Goal: Information Seeking & Learning: Learn about a topic

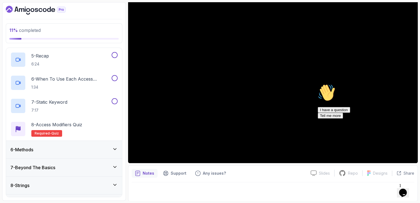
scroll to position [154, 0]
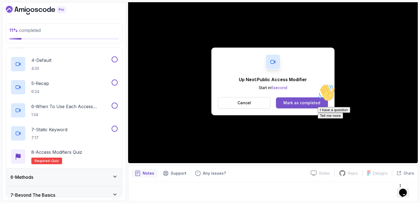
click at [289, 98] on button "Mark as completed" at bounding box center [302, 102] width 52 height 11
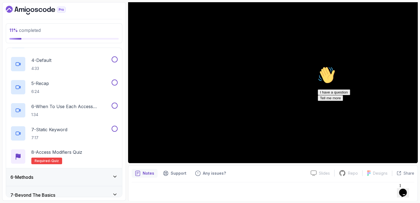
click at [323, 81] on div "Hi! How can we help? I have a question Tell me more" at bounding box center [367, 83] width 99 height 35
click at [318, 66] on icon "Chat attention grabber" at bounding box center [318, 66] width 0 height 0
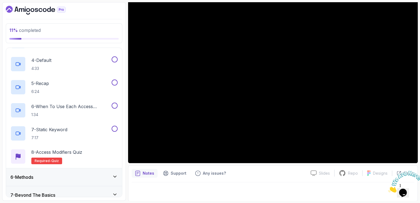
click at [388, 189] on icon "Close" at bounding box center [388, 191] width 0 height 5
click at [252, 186] on div at bounding box center [273, 189] width 283 height 15
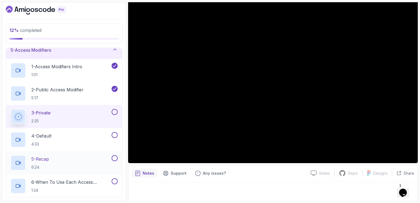
scroll to position [71, 0]
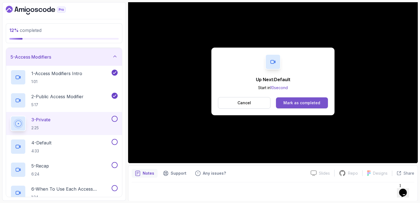
click at [319, 103] on div "Mark as completed" at bounding box center [301, 102] width 37 height 5
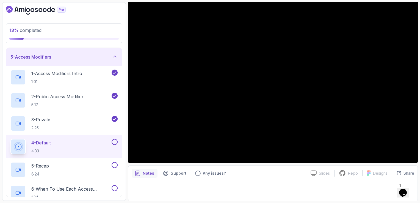
drag, startPoint x: 117, startPoint y: 142, endPoint x: 115, endPoint y: 140, distance: 2.8
click at [116, 141] on button at bounding box center [115, 142] width 6 height 6
click at [95, 168] on div "5 - Recap 6:24" at bounding box center [60, 169] width 100 height 15
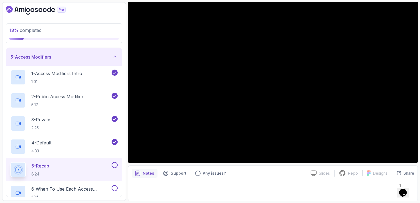
click at [10, 162] on button "5 - Recap 6:24" at bounding box center [63, 169] width 107 height 15
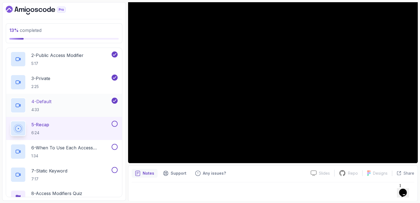
scroll to position [126, 0]
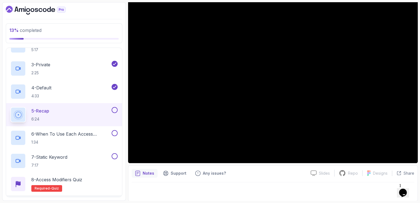
click at [115, 108] on button at bounding box center [115, 110] width 6 height 6
click at [94, 134] on p "6 - When To Use Each Access Modifier" at bounding box center [70, 134] width 79 height 7
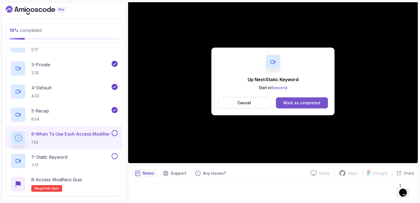
click at [301, 104] on div "Mark as completed" at bounding box center [301, 102] width 37 height 5
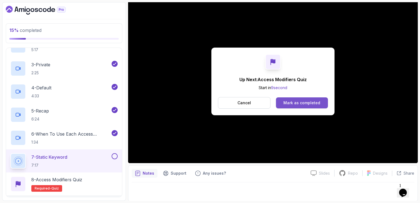
click at [295, 98] on button "Mark as completed" at bounding box center [302, 102] width 52 height 11
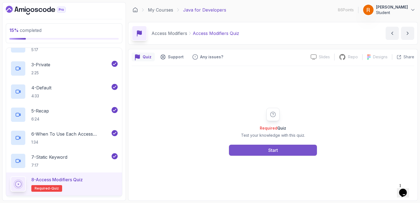
click at [244, 147] on button "Start" at bounding box center [273, 150] width 88 height 11
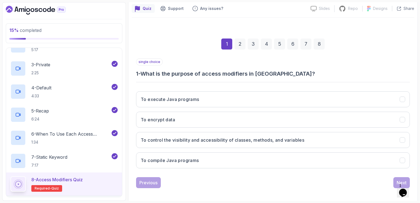
scroll to position [51, 0]
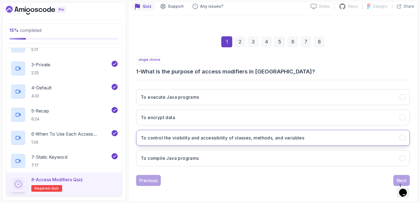
click at [233, 133] on button "To control the visibility and accessibility of classes, methods, and variables" at bounding box center [273, 138] width 274 height 16
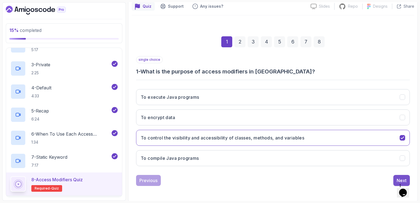
click at [406, 177] on div "Next" at bounding box center [402, 180] width 10 height 7
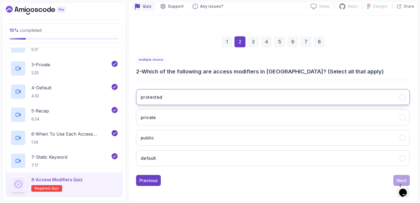
click at [189, 95] on button "protected" at bounding box center [273, 97] width 274 height 16
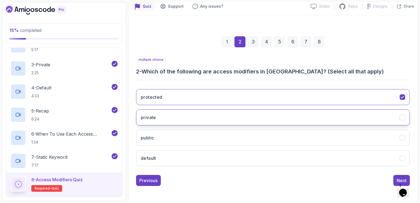
click at [190, 117] on button "private" at bounding box center [273, 117] width 274 height 16
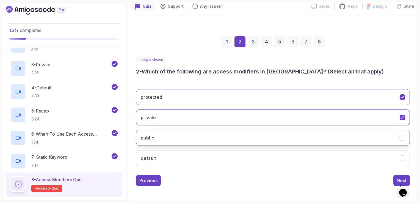
click at [192, 139] on button "public" at bounding box center [273, 138] width 274 height 16
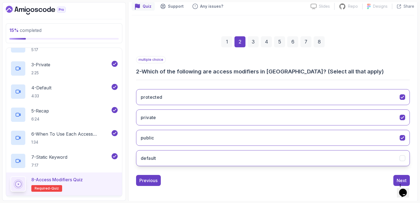
click at [196, 153] on button "default" at bounding box center [273, 158] width 274 height 16
click at [408, 177] on button "Next" at bounding box center [401, 180] width 16 height 11
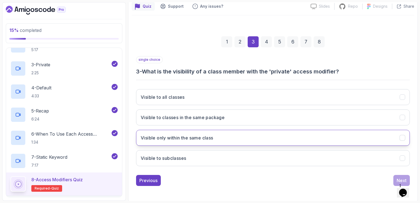
click at [231, 139] on button "Visible only within the same class" at bounding box center [273, 138] width 274 height 16
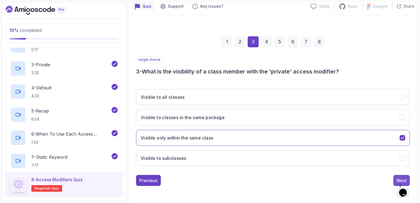
click at [405, 176] on button "Next" at bounding box center [401, 180] width 16 height 11
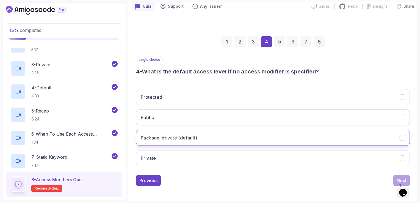
click at [244, 137] on button "Package-private (default)" at bounding box center [273, 138] width 274 height 16
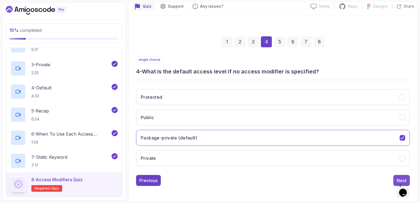
click at [396, 179] on button "Next" at bounding box center [401, 180] width 16 height 11
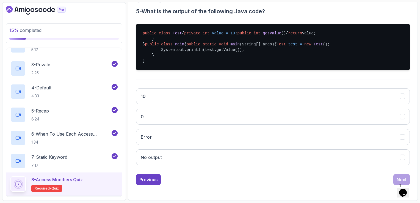
scroll to position [133, 0]
click at [206, 104] on button "10" at bounding box center [273, 96] width 274 height 16
click at [394, 185] on button "Next" at bounding box center [401, 179] width 16 height 11
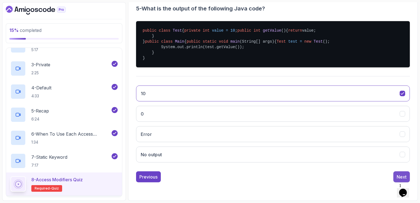
scroll to position [51, 0]
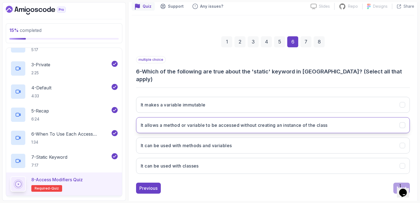
click at [277, 121] on button "It allows a method or variable to be accessed without creating an instance of t…" at bounding box center [273, 125] width 274 height 16
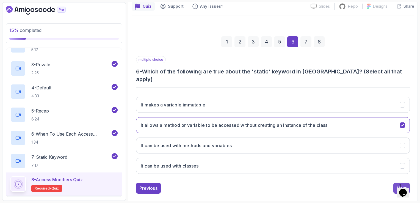
click at [405, 185] on div "Next" at bounding box center [402, 188] width 10 height 7
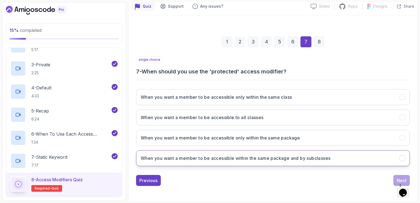
click at [315, 157] on h3 "When you want a member to be accessible within the same package and by subclass…" at bounding box center [236, 158] width 190 height 7
click at [401, 178] on div "Next" at bounding box center [402, 180] width 10 height 7
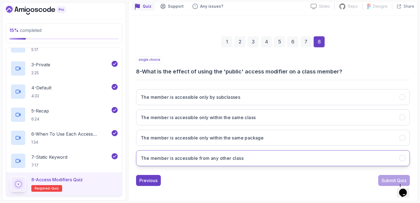
click at [295, 157] on button "The member is accessible from any other class" at bounding box center [273, 158] width 274 height 16
click at [394, 178] on div "Submit Quiz" at bounding box center [393, 180] width 25 height 7
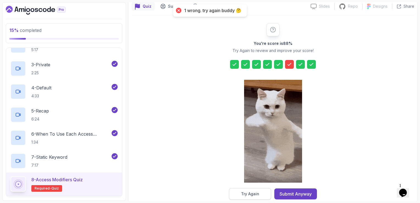
click at [262, 196] on button "Try Again" at bounding box center [250, 194] width 42 height 12
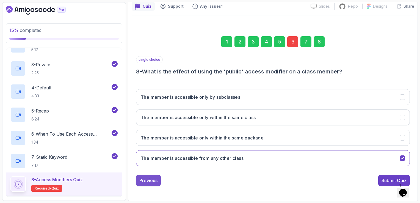
click at [153, 178] on div "Previous" at bounding box center [148, 180] width 18 height 7
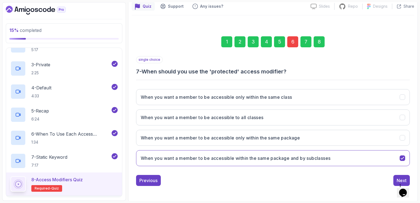
click at [153, 178] on div "Previous" at bounding box center [148, 180] width 18 height 7
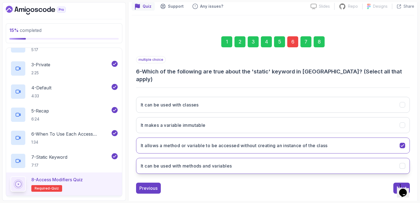
click at [192, 162] on h3 "It can be used with methods and variables" at bounding box center [186, 165] width 91 height 7
click at [201, 162] on h3 "It can be used with methods and variables" at bounding box center [186, 165] width 91 height 7
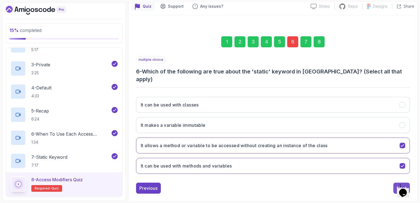
click at [402, 185] on div "Next" at bounding box center [402, 188] width 10 height 7
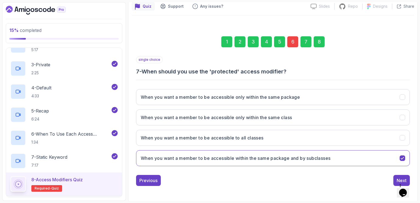
click at [402, 177] on div "Next" at bounding box center [402, 180] width 10 height 7
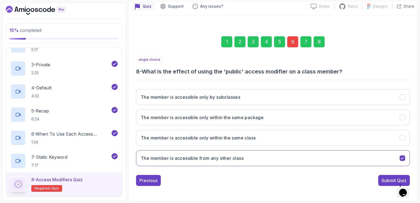
click at [402, 177] on div "Submit Quiz" at bounding box center [393, 180] width 25 height 7
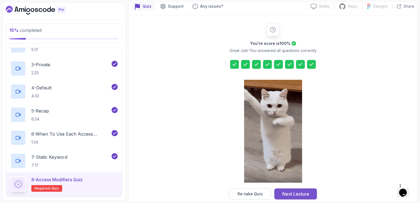
click at [293, 193] on div "Next Lecture" at bounding box center [295, 193] width 27 height 7
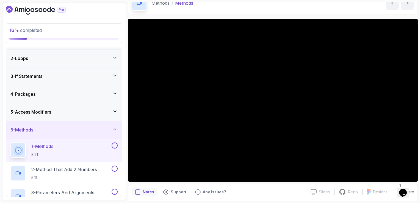
scroll to position [49, 0]
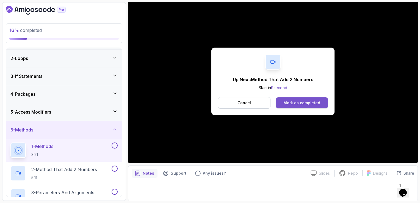
click at [295, 100] on div "Mark as completed" at bounding box center [301, 102] width 37 height 5
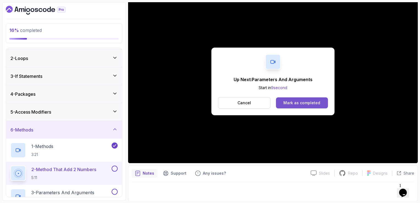
click at [311, 101] on div "Mark as completed" at bounding box center [301, 102] width 37 height 5
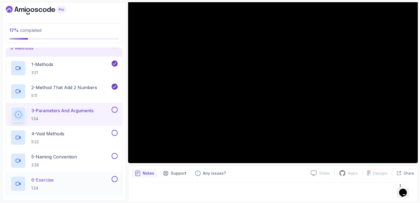
scroll to position [99, 0]
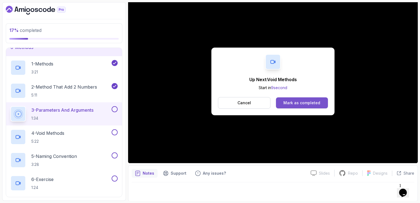
click at [295, 102] on div "Mark as completed" at bounding box center [301, 102] width 37 height 5
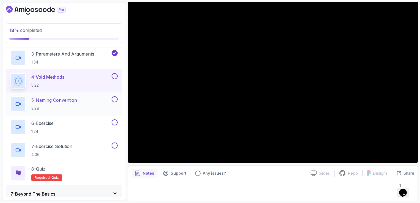
scroll to position [154, 0]
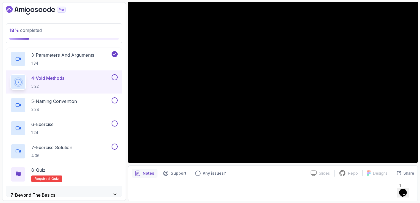
click at [115, 75] on button at bounding box center [115, 77] width 6 height 6
click at [63, 109] on p "3:28" at bounding box center [54, 109] width 46 height 5
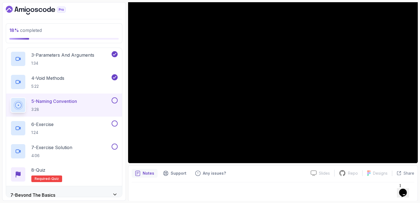
click at [117, 100] on button at bounding box center [115, 100] width 6 height 6
click at [88, 125] on div "6 - Exercise 1:24" at bounding box center [60, 127] width 100 height 15
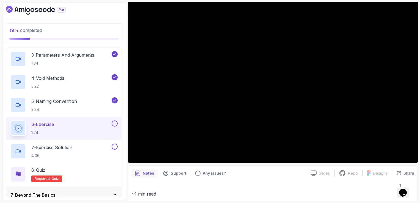
click at [114, 124] on button at bounding box center [115, 123] width 6 height 6
click at [81, 146] on div "7 - Exercise Solution 4:06" at bounding box center [60, 150] width 100 height 15
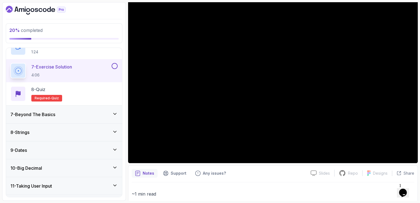
scroll to position [236, 0]
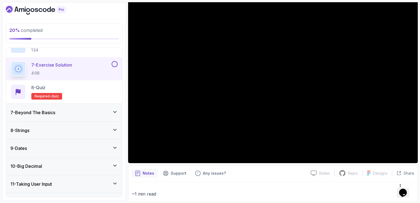
click at [114, 63] on button at bounding box center [115, 64] width 6 height 6
click at [94, 85] on div "8 - Quiz Required- quiz" at bounding box center [63, 91] width 107 height 15
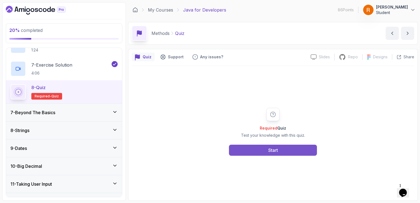
click at [254, 153] on button "Start" at bounding box center [273, 150] width 88 height 11
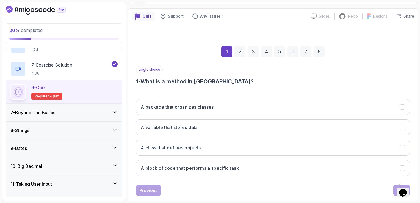
scroll to position [51, 0]
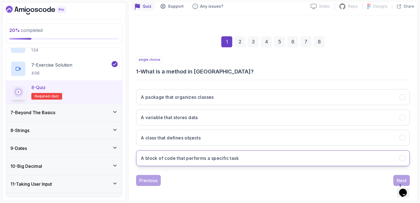
click at [208, 164] on button "A block of code that performs a specific task" at bounding box center [273, 158] width 274 height 16
click at [393, 178] on div "Previous Next" at bounding box center [273, 180] width 274 height 11
click at [398, 179] on div "Next" at bounding box center [402, 180] width 10 height 7
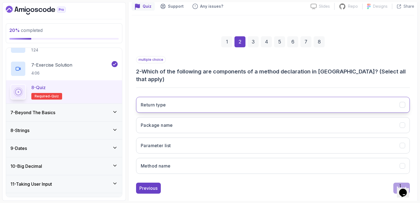
click at [201, 97] on button "Return type" at bounding box center [273, 105] width 274 height 16
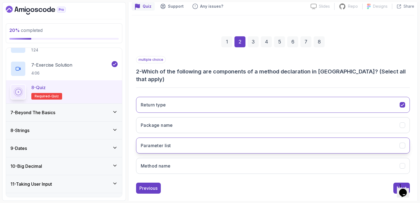
click at [186, 141] on button "Parameter list" at bounding box center [273, 145] width 274 height 16
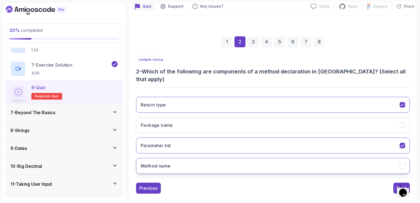
click at [176, 159] on button "Method name" at bounding box center [273, 166] width 274 height 16
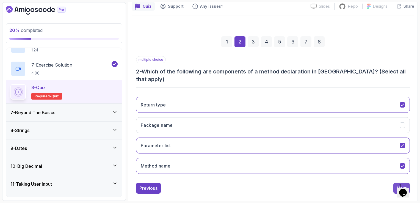
click at [399, 185] on div "Next" at bounding box center [402, 188] width 10 height 7
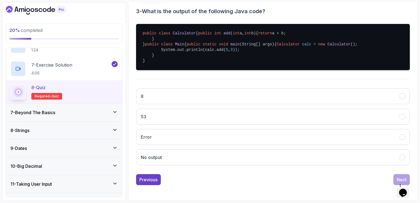
scroll to position [133, 0]
click at [165, 97] on button "8" at bounding box center [273, 96] width 274 height 16
click at [396, 181] on button "Next" at bounding box center [401, 179] width 16 height 11
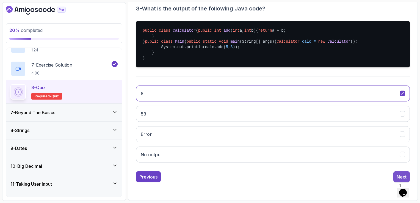
scroll to position [51, 0]
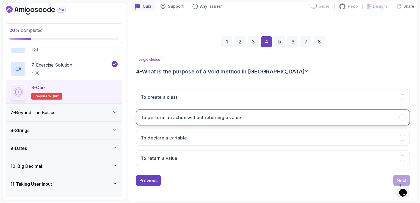
click at [230, 119] on h3 "To perform an action without returning a value" at bounding box center [191, 117] width 100 height 7
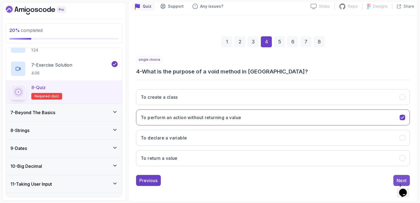
click at [396, 179] on button "Next" at bounding box center [401, 180] width 16 height 11
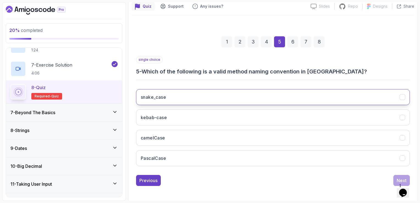
click at [231, 100] on button "snake_case" at bounding box center [273, 97] width 274 height 16
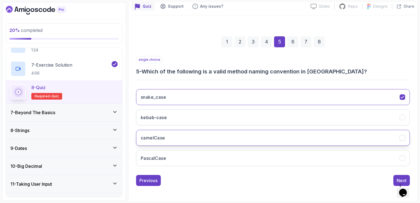
click at [264, 137] on button "camelCase" at bounding box center [273, 138] width 274 height 16
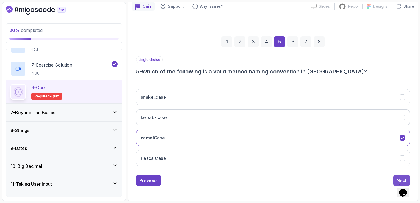
click at [401, 177] on div "Next" at bounding box center [402, 180] width 10 height 7
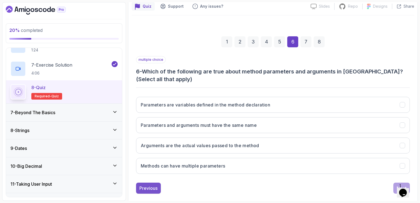
click at [156, 188] on div "Previous" at bounding box center [148, 188] width 18 height 7
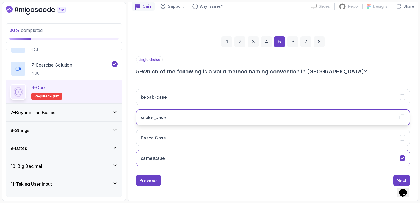
click at [162, 116] on h3 "snake_case" at bounding box center [153, 117] width 25 height 7
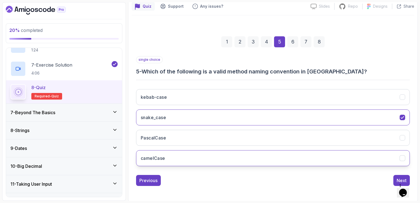
click at [317, 151] on button "camelCase" at bounding box center [273, 158] width 274 height 16
click at [399, 179] on div "Next" at bounding box center [402, 180] width 10 height 7
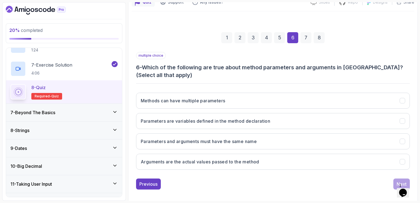
scroll to position [58, 0]
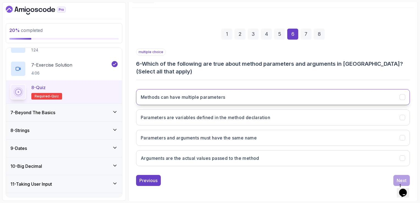
click at [215, 93] on button "Methods can have multiple parameters" at bounding box center [273, 97] width 274 height 16
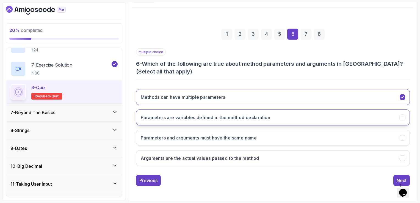
click at [203, 119] on h3 "Parameters are variables defined in the method declaration" at bounding box center [205, 117] width 129 height 7
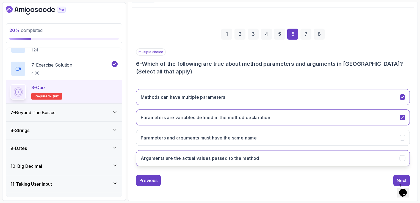
click at [209, 160] on h3 "Arguments are the actual values passed to the method" at bounding box center [200, 158] width 118 height 7
click at [397, 180] on div "Next" at bounding box center [402, 180] width 10 height 7
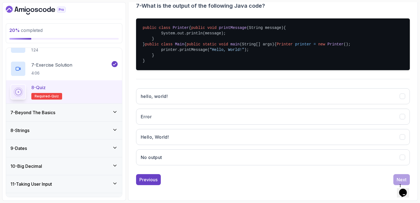
scroll to position [137, 0]
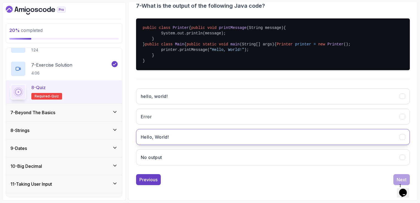
click at [187, 140] on button "Hello, World!" at bounding box center [273, 137] width 274 height 16
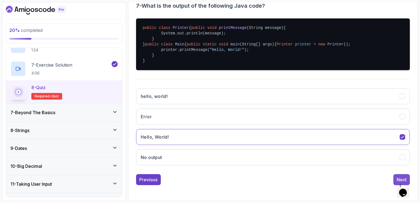
click at [397, 179] on div "Next" at bounding box center [402, 179] width 10 height 7
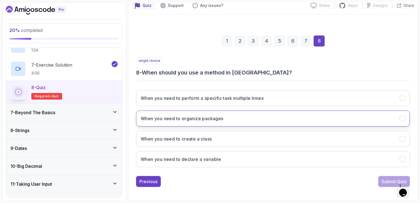
scroll to position [51, 0]
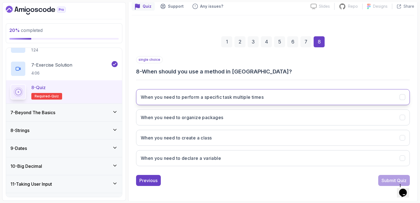
click at [209, 104] on button "When you need to perform a specific task multiple times" at bounding box center [273, 97] width 274 height 16
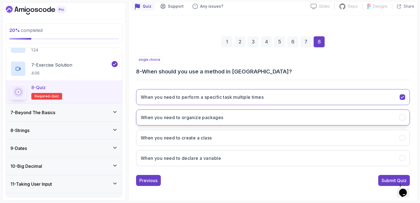
click at [220, 115] on h3 "When you need to organize packages" at bounding box center [182, 117] width 83 height 7
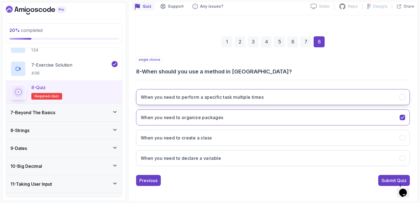
click at [223, 100] on h3 "When you need to perform a specific task multiple times" at bounding box center [202, 97] width 123 height 7
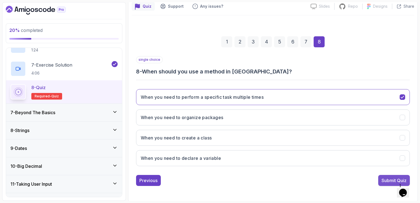
click at [383, 181] on div "Submit Quiz" at bounding box center [393, 180] width 25 height 7
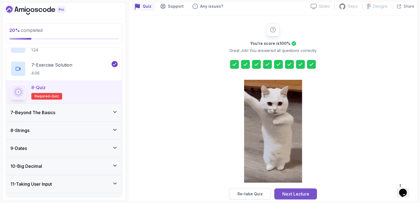
click at [291, 194] on div "Next Lecture" at bounding box center [295, 193] width 27 height 7
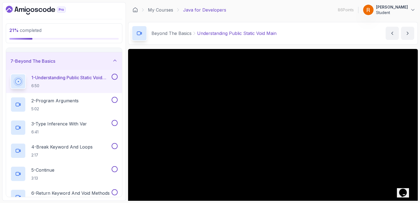
scroll to position [77, 0]
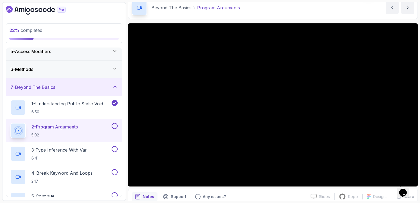
scroll to position [27, 0]
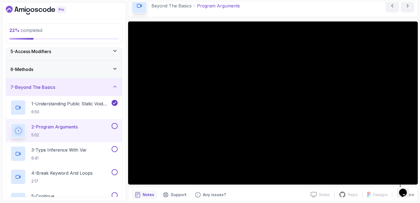
click at [116, 123] on button at bounding box center [115, 126] width 6 height 6
click at [71, 157] on p "6:41" at bounding box center [59, 157] width 56 height 5
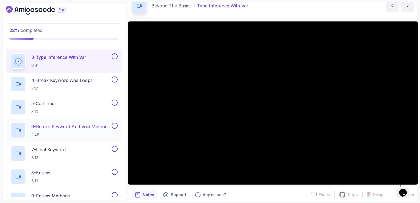
scroll to position [159, 0]
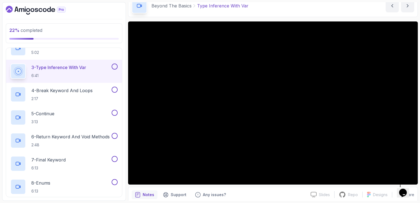
click at [10, 63] on button "3 - Type Inference With Var 6:41" at bounding box center [63, 70] width 107 height 15
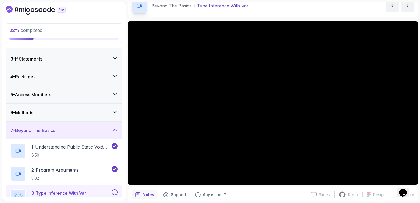
scroll to position [0, 0]
